Goal: Transaction & Acquisition: Download file/media

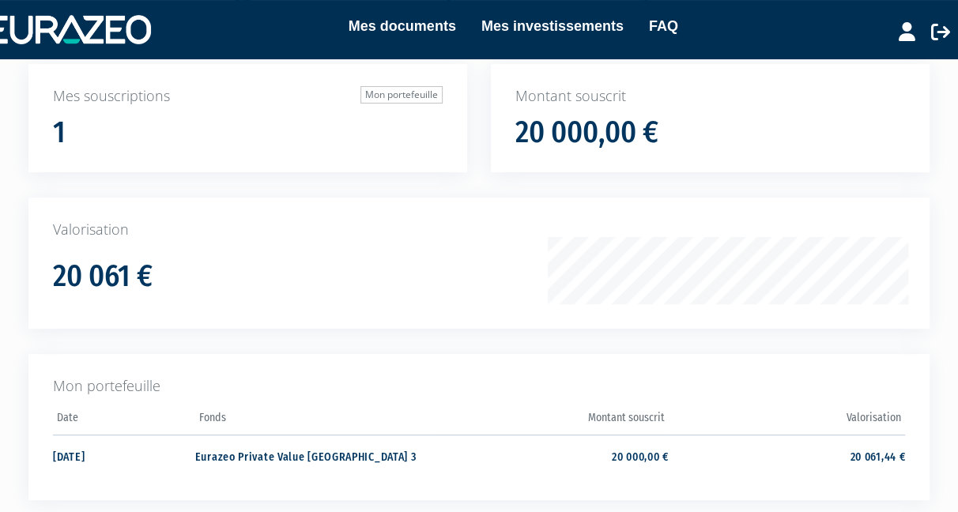
scroll to position [216, 0]
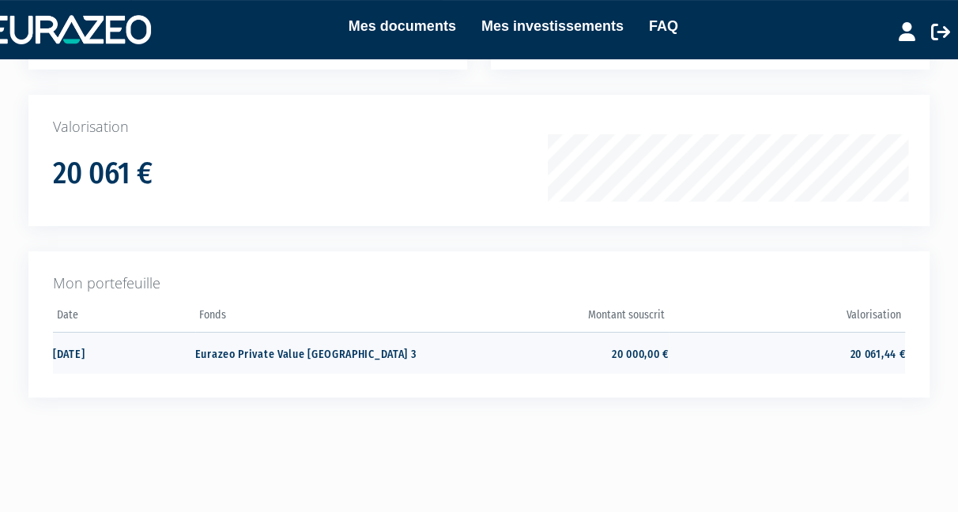
click at [269, 350] on td "Eurazeo Private Value Europe 3" at bounding box center [313, 353] width 236 height 42
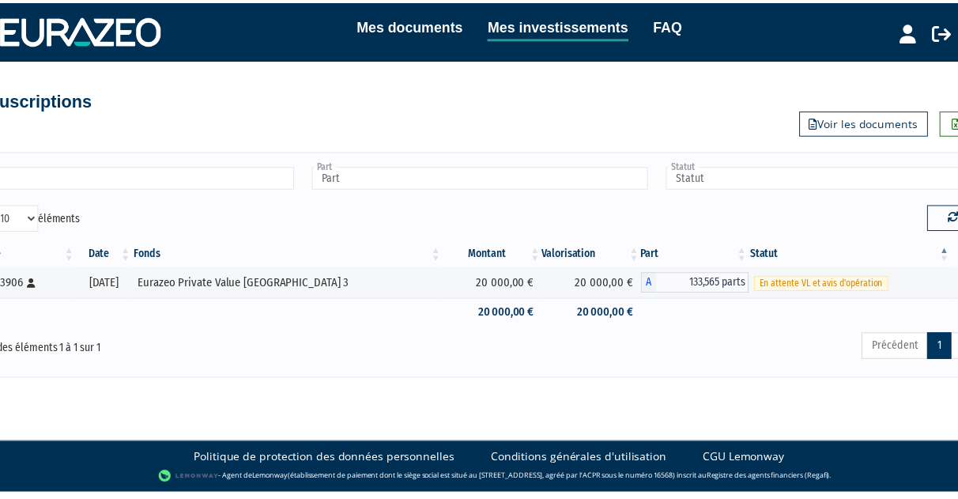
scroll to position [0, 59]
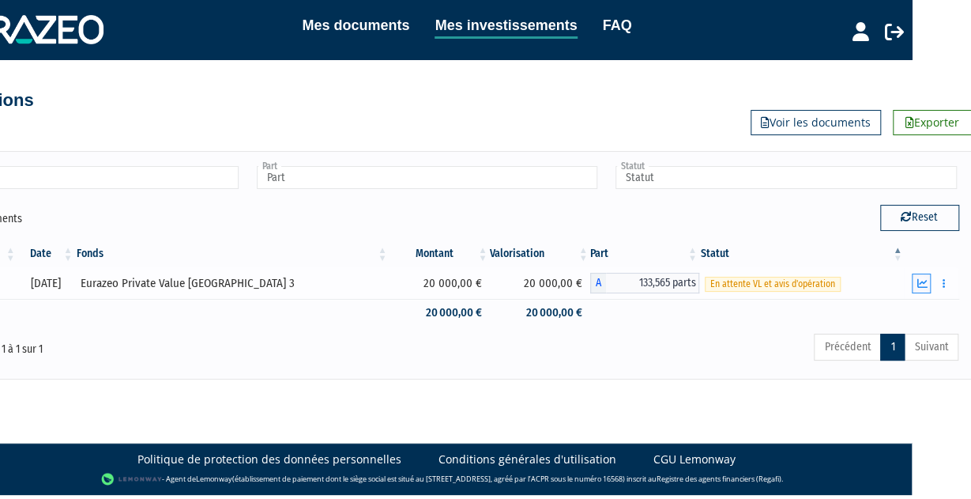
click at [923, 280] on icon "button" at bounding box center [922, 283] width 10 height 10
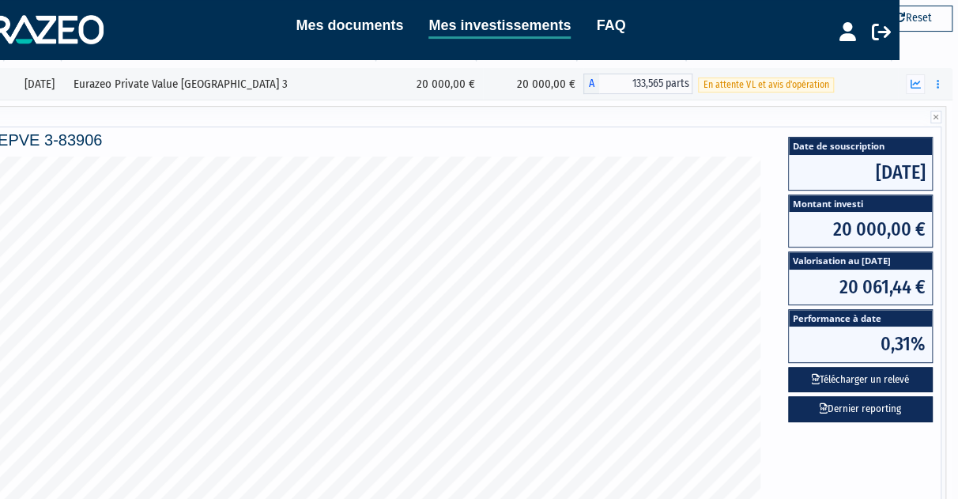
scroll to position [199, 0]
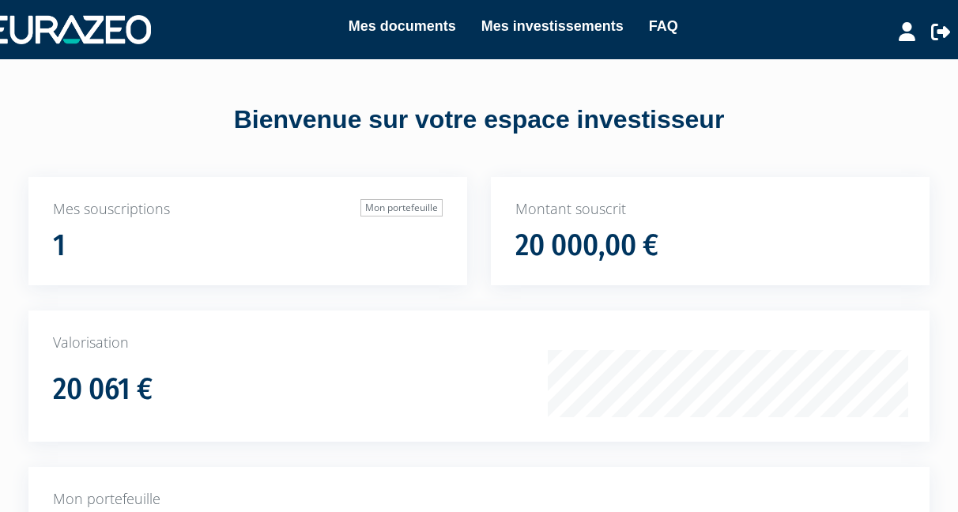
scroll to position [216, 0]
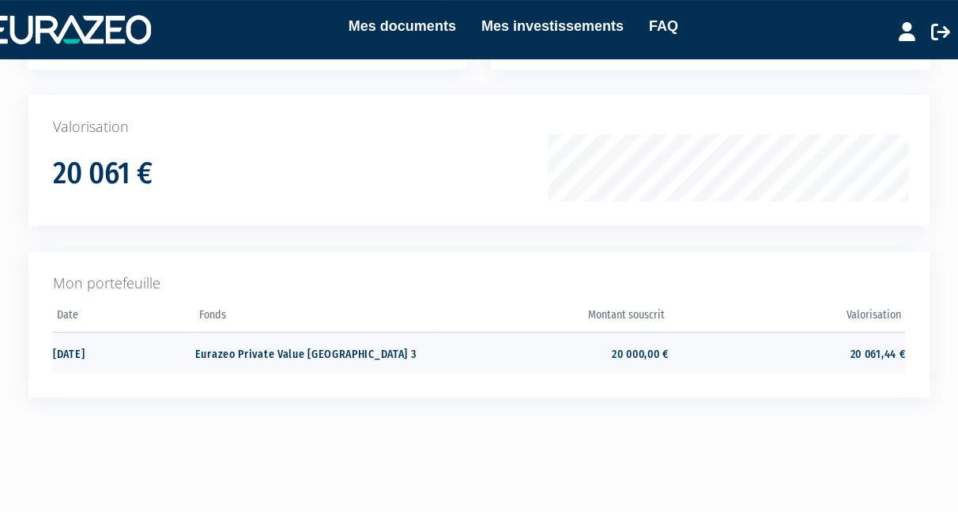
click at [220, 351] on td "Eurazeo Private Value [GEOGRAPHIC_DATA] 3" at bounding box center [313, 353] width 236 height 42
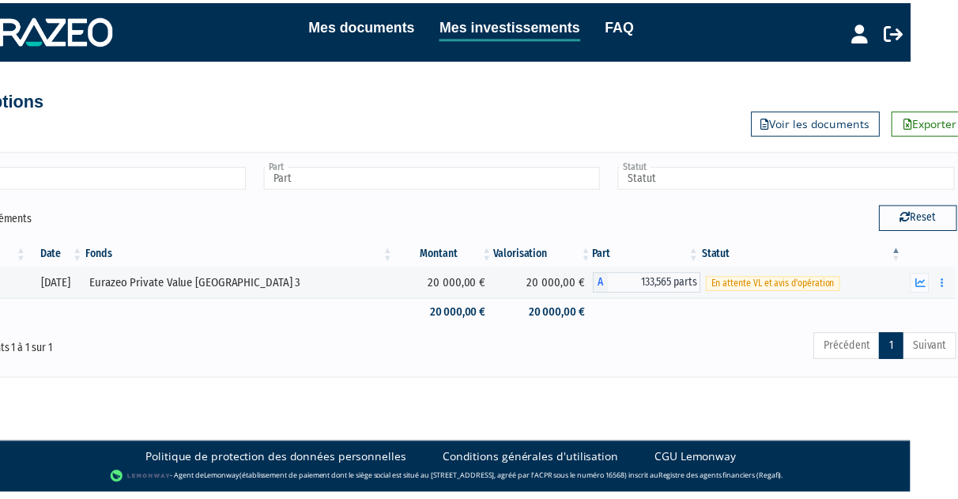
scroll to position [0, 59]
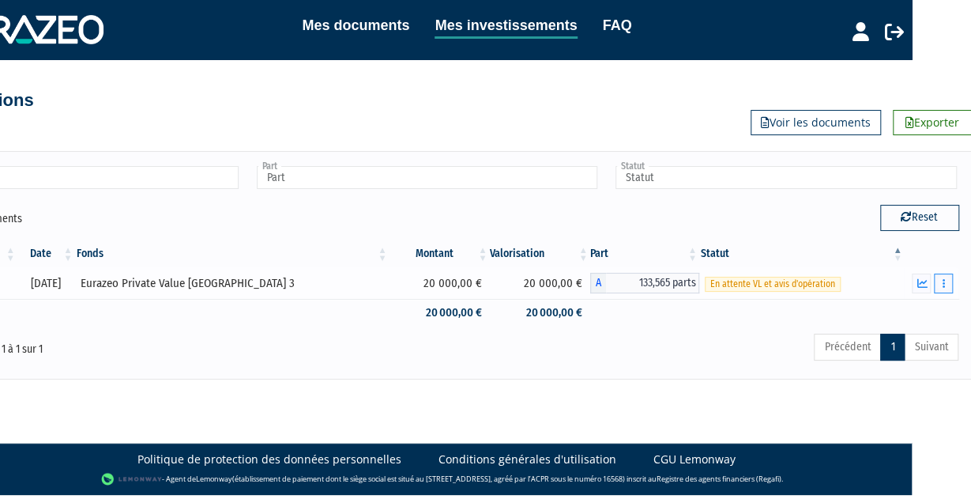
click at [946, 282] on button "button" at bounding box center [943, 283] width 19 height 20
click at [906, 315] on link "Documents" at bounding box center [908, 312] width 79 height 26
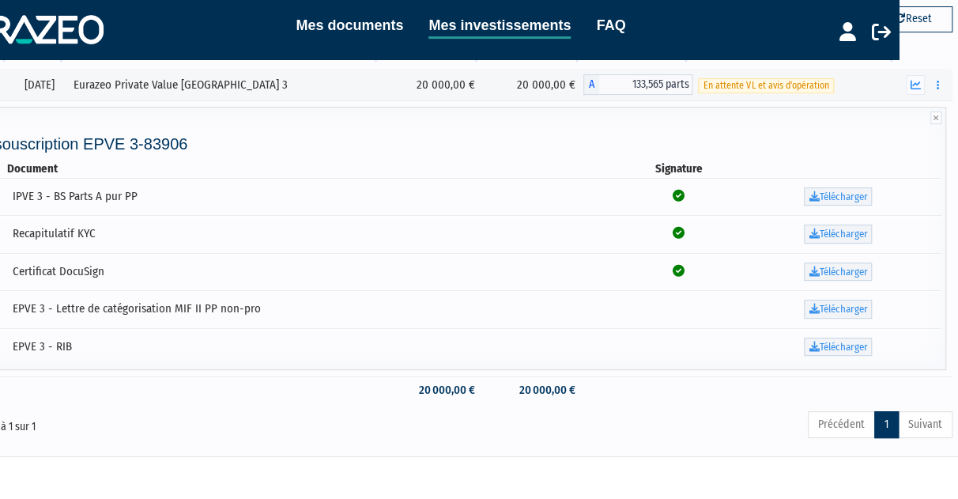
scroll to position [198, 59]
click at [830, 199] on link "Télécharger" at bounding box center [838, 197] width 68 height 19
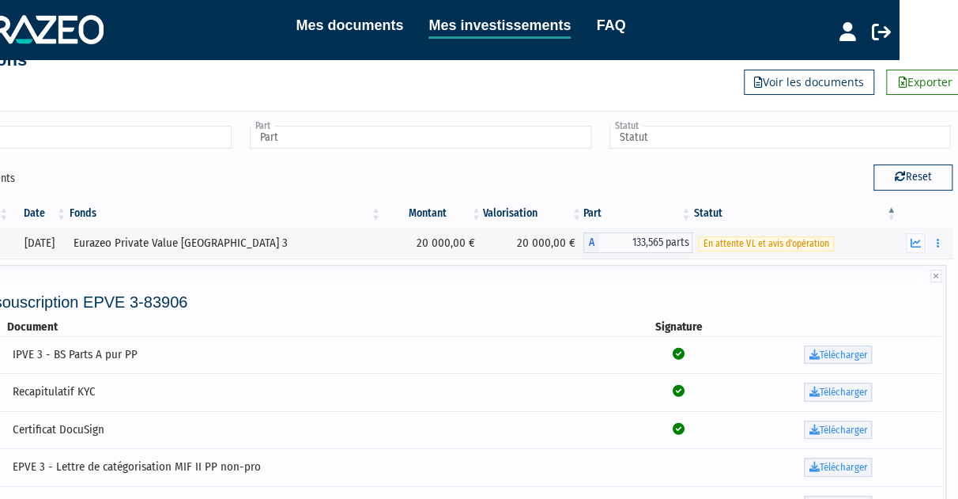
scroll to position [0, 59]
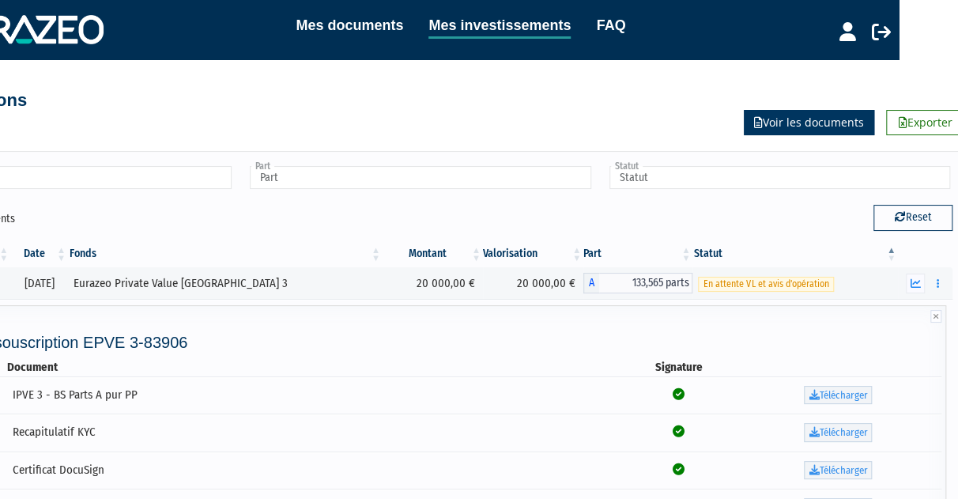
click at [762, 125] on icon at bounding box center [758, 122] width 9 height 11
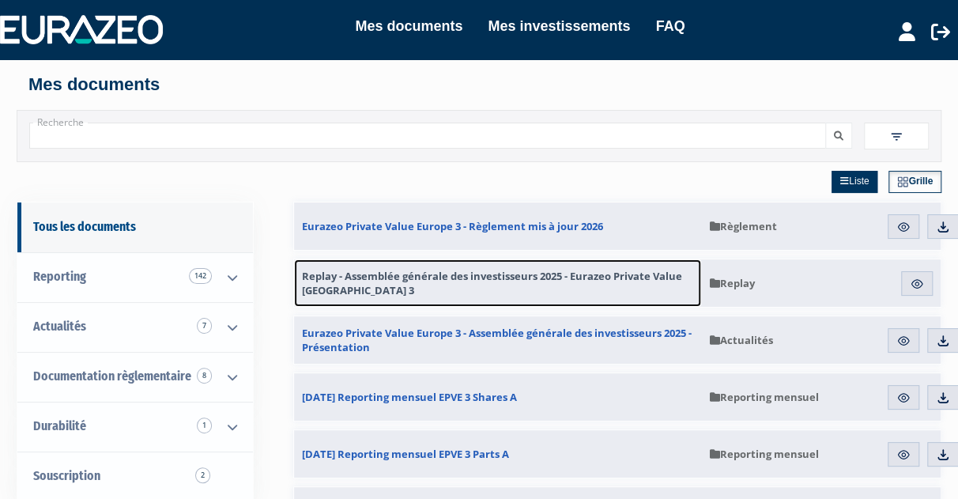
click at [646, 276] on span "Replay - Assemblée générale des investisseurs 2025 - Eurazeo Private Value [GEO…" at bounding box center [497, 283] width 391 height 28
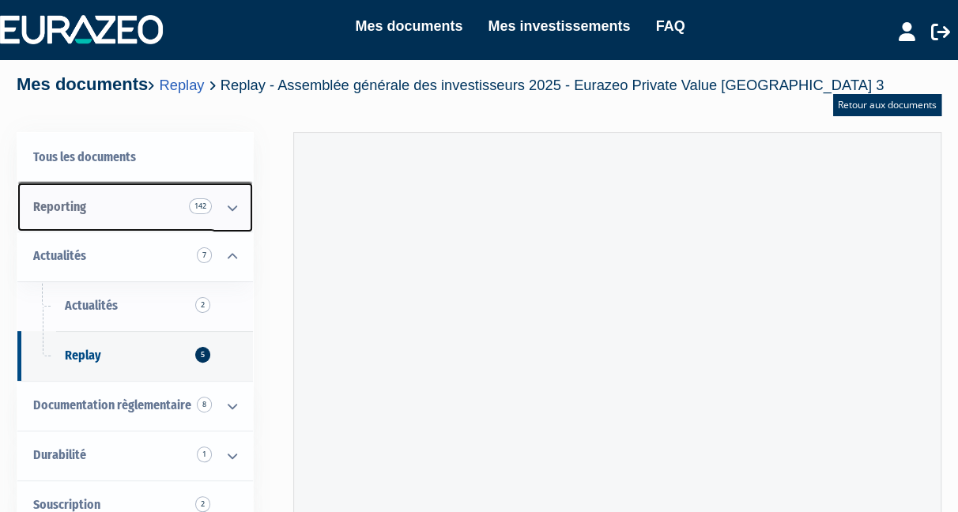
click at [233, 190] on icon at bounding box center [232, 207] width 41 height 49
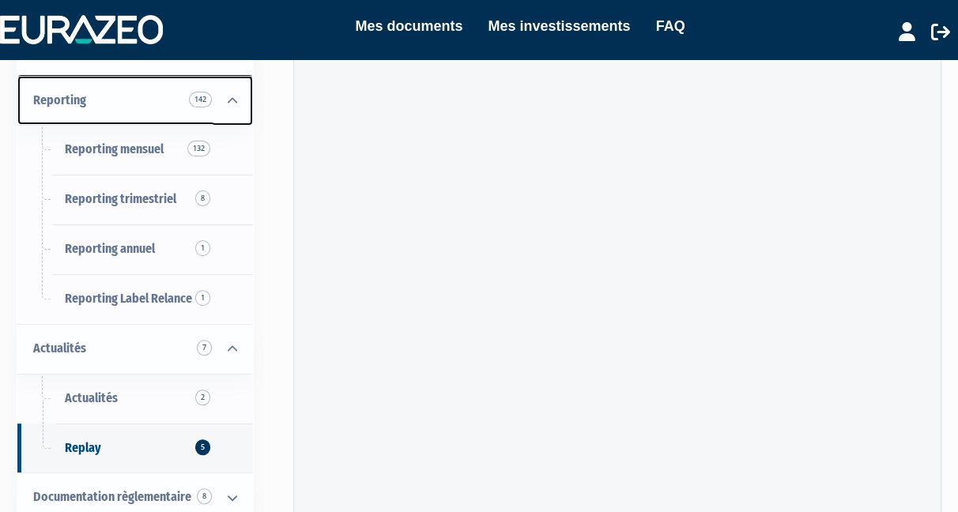
scroll to position [75, 0]
